Goal: Task Accomplishment & Management: Complete application form

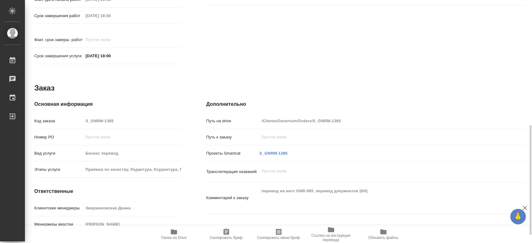
scroll to position [294, 0]
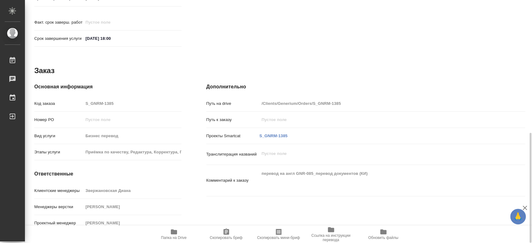
click at [175, 235] on icon "button" at bounding box center [173, 231] width 7 height 7
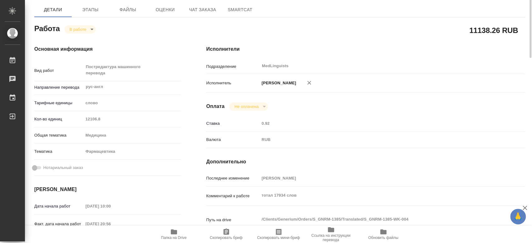
scroll to position [0, 0]
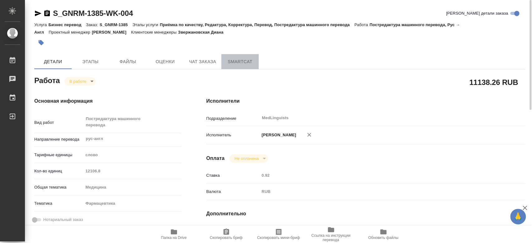
click at [233, 62] on span "SmartCat" at bounding box center [240, 62] width 30 height 8
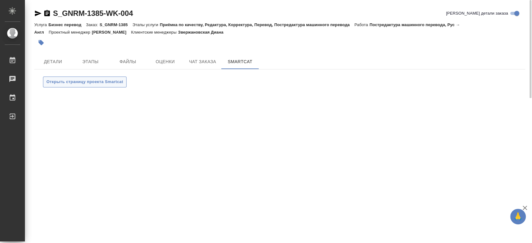
click at [108, 80] on span "Открыть страницу проекта Smartcat" at bounding box center [84, 81] width 77 height 7
click at [47, 60] on span "Детали" at bounding box center [53, 62] width 30 height 8
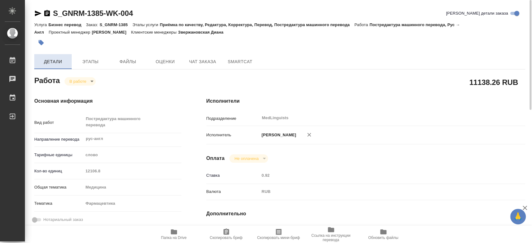
type textarea "x"
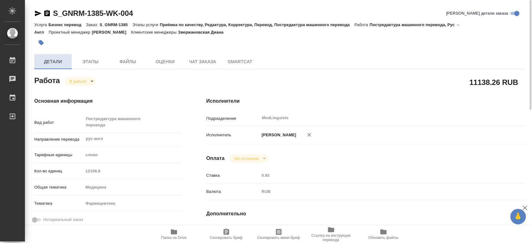
type textarea "x"
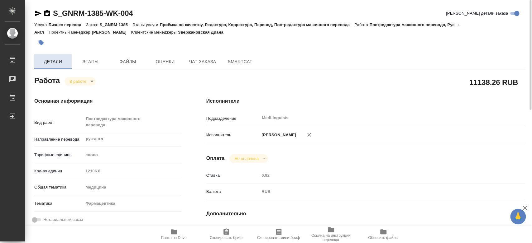
type textarea "x"
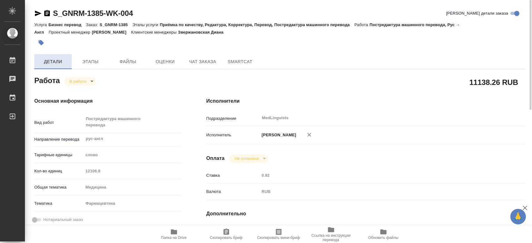
type textarea "x"
